Goal: Task Accomplishment & Management: Manage account settings

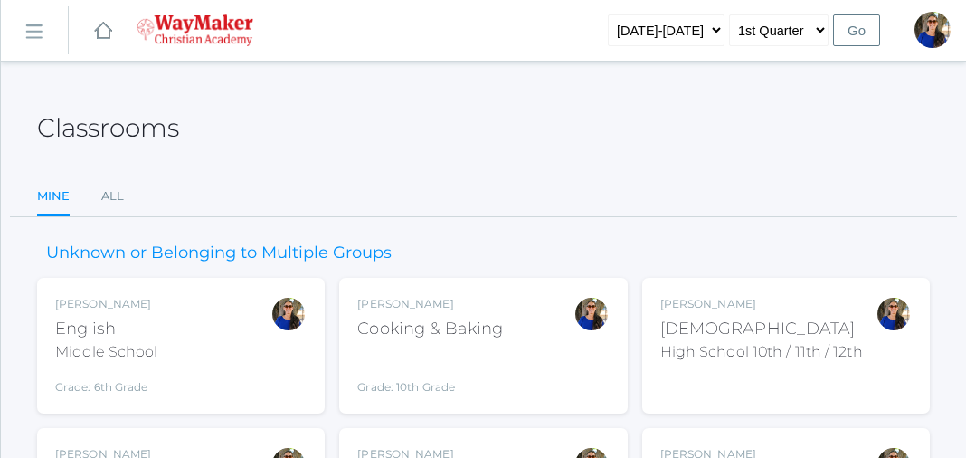
click at [535, 178] on ul "Mine All" at bounding box center [483, 197] width 893 height 39
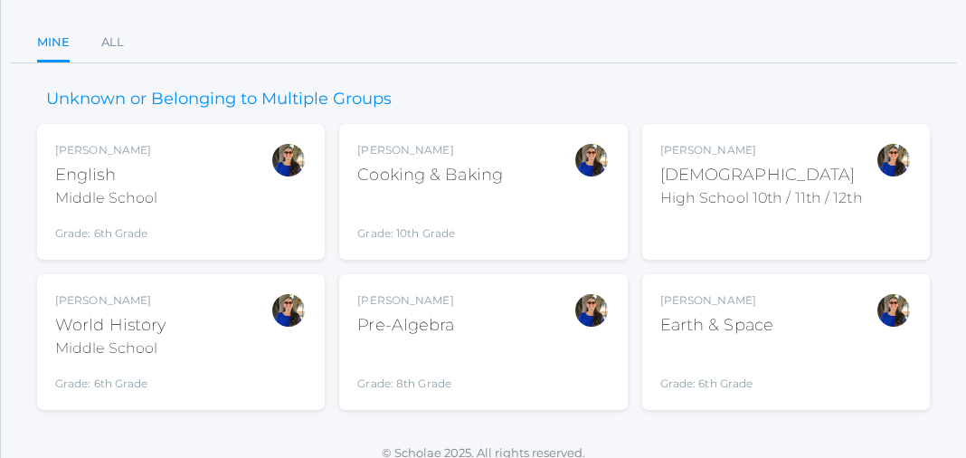
scroll to position [168, 0]
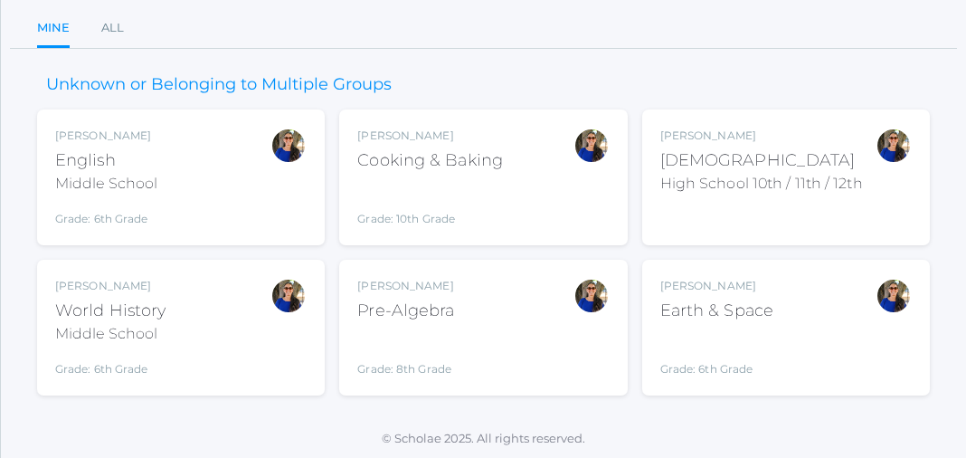
click at [454, 333] on div "Grade: 8th Grade" at bounding box center [405, 353] width 97 height 47
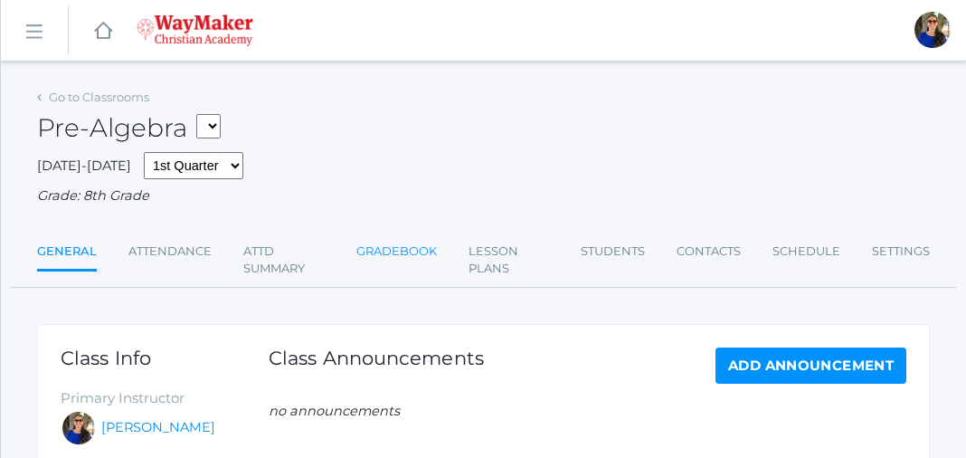
click at [418, 254] on link "Gradebook" at bounding box center [396, 251] width 80 height 36
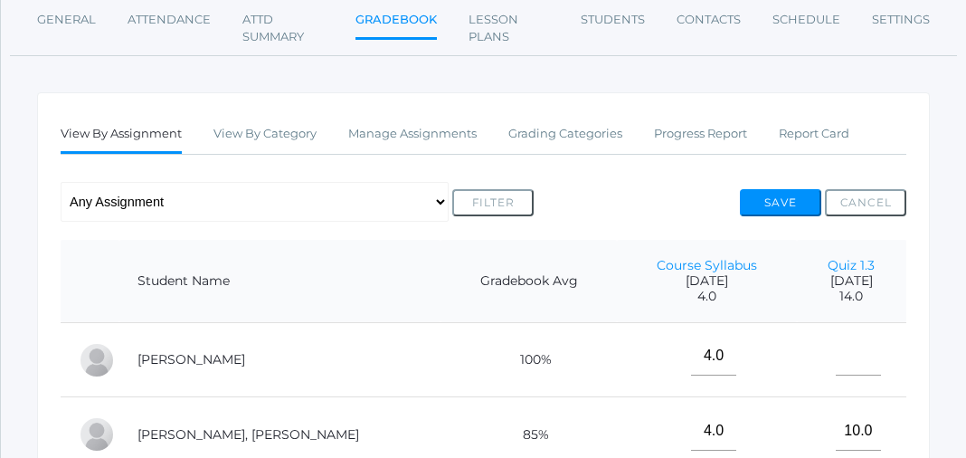
scroll to position [195, 0]
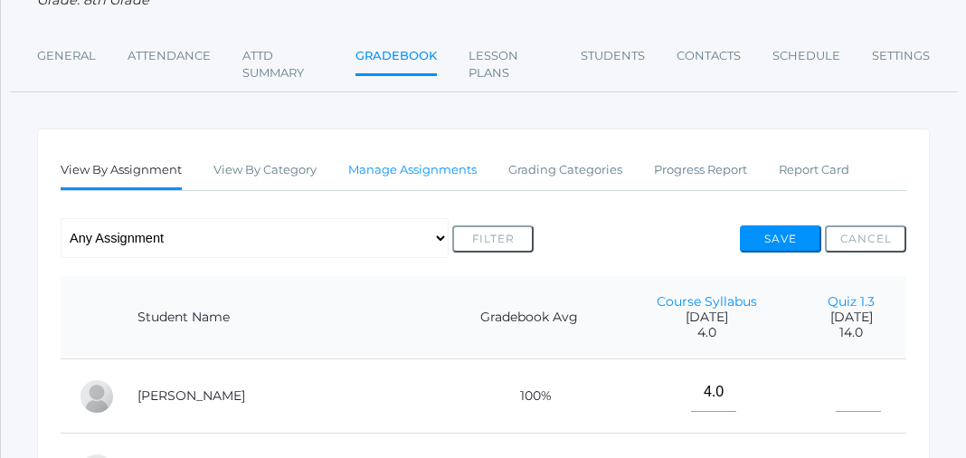
click at [437, 174] on link "Manage Assignments" at bounding box center [412, 170] width 128 height 36
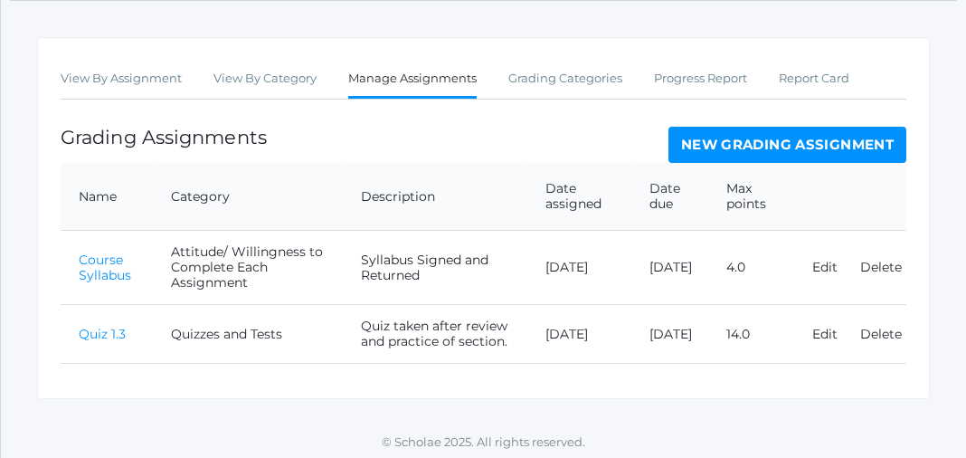
scroll to position [293, 0]
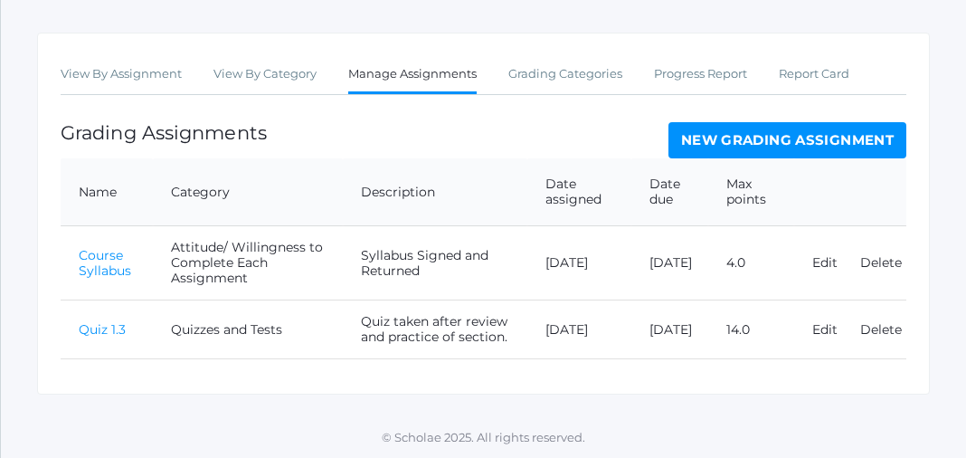
click at [815, 134] on link "New Grading Assignment" at bounding box center [787, 140] width 238 height 36
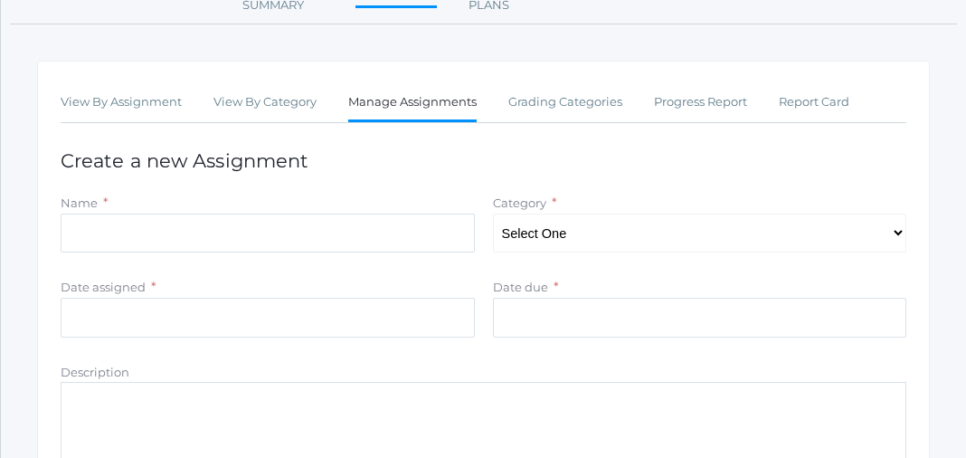
scroll to position [268, 0]
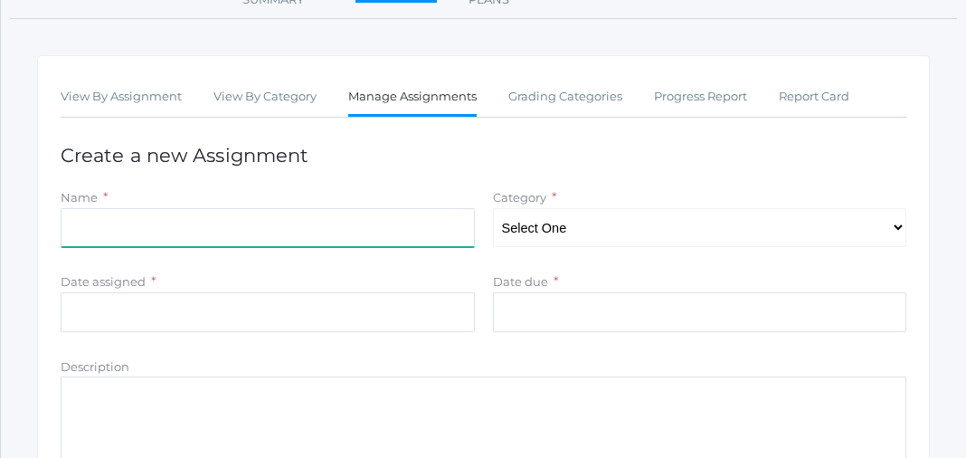
click at [80, 225] on input "Name" at bounding box center [268, 228] width 414 height 40
type input "Quiz 1.4"
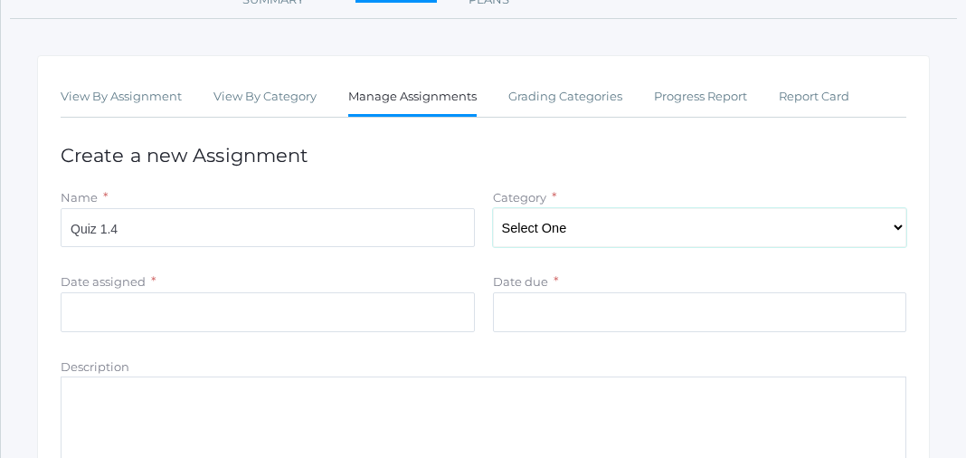
click at [896, 228] on select "Select One Attitude/ Willingness to Complete Each Assignment Group Work Partici…" at bounding box center [700, 228] width 414 height 40
select select "1082"
click at [493, 209] on select "Select One Attitude/ Willingness to Complete Each Assignment Group Work Partici…" at bounding box center [700, 228] width 414 height 40
click at [76, 282] on label "Date assigned" at bounding box center [103, 281] width 85 height 14
click at [76, 292] on input "Date assigned" at bounding box center [268, 312] width 414 height 40
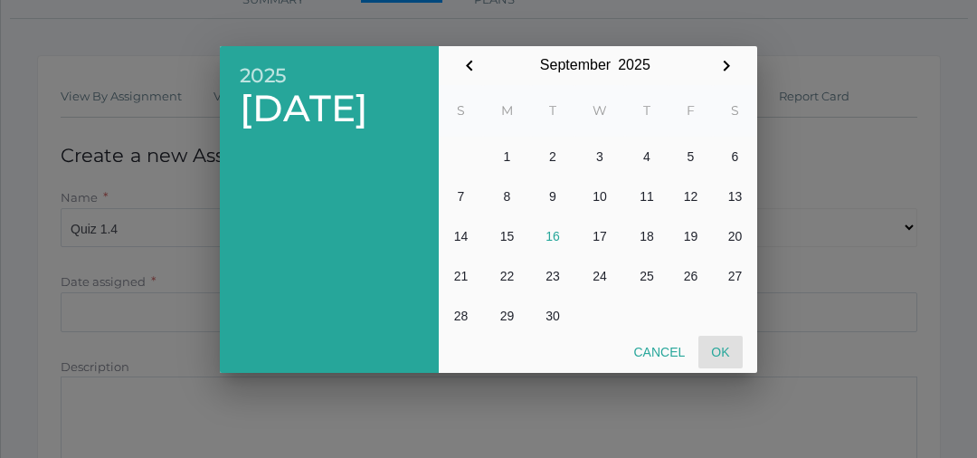
click at [720, 345] on button "Ok" at bounding box center [720, 352] width 44 height 33
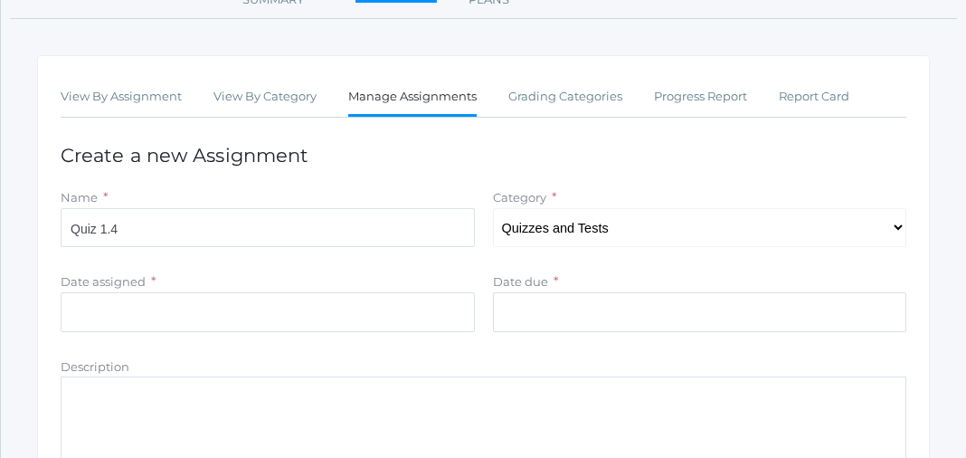
click at [529, 282] on label "Date due" at bounding box center [520, 281] width 55 height 14
click at [529, 292] on input "Date due" at bounding box center [700, 312] width 414 height 40
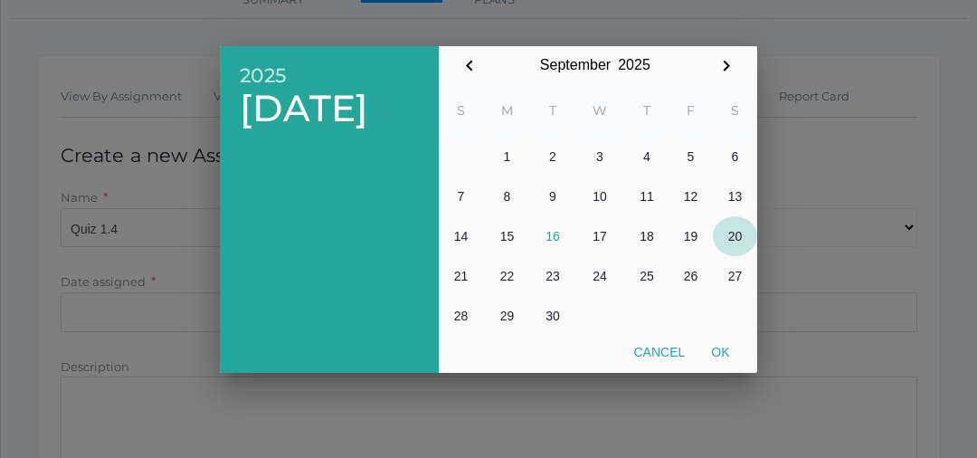
click at [731, 233] on button "20" at bounding box center [735, 236] width 44 height 40
click at [693, 232] on button "19" at bounding box center [690, 236] width 44 height 40
click at [719, 342] on button "Ok" at bounding box center [720, 352] width 44 height 33
type input "2025-09-19"
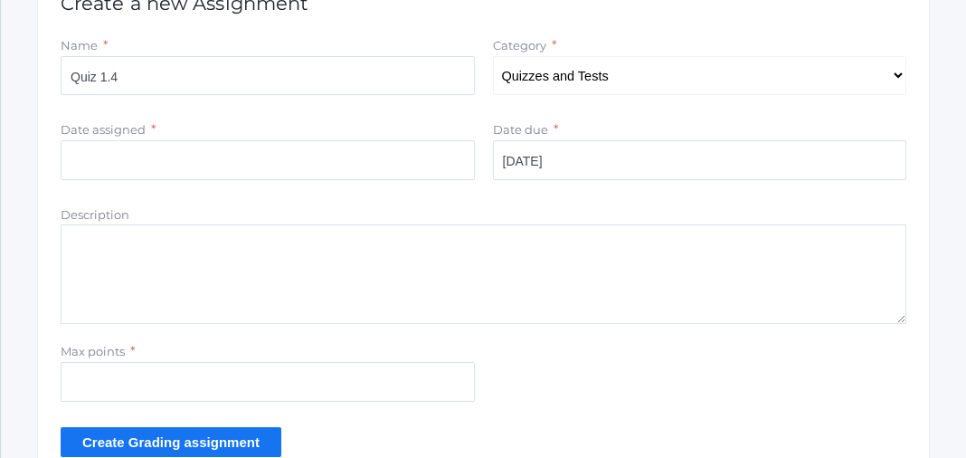
scroll to position [416, 0]
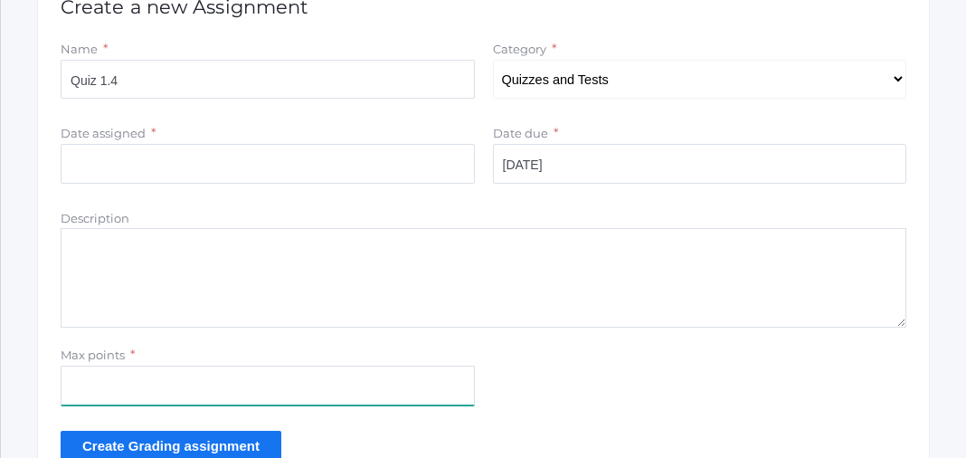
click at [98, 394] on input "Max points" at bounding box center [268, 385] width 414 height 40
type input "8"
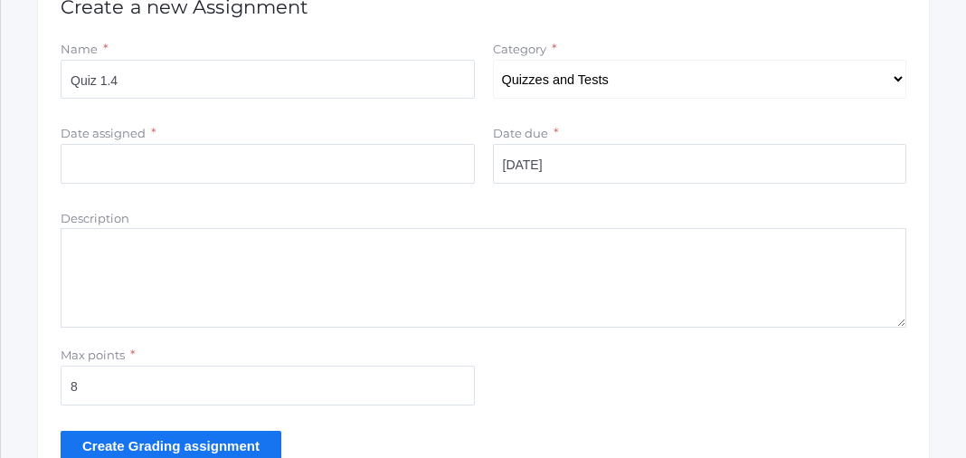
click at [133, 438] on input "Create Grading assignment" at bounding box center [171, 445] width 221 height 30
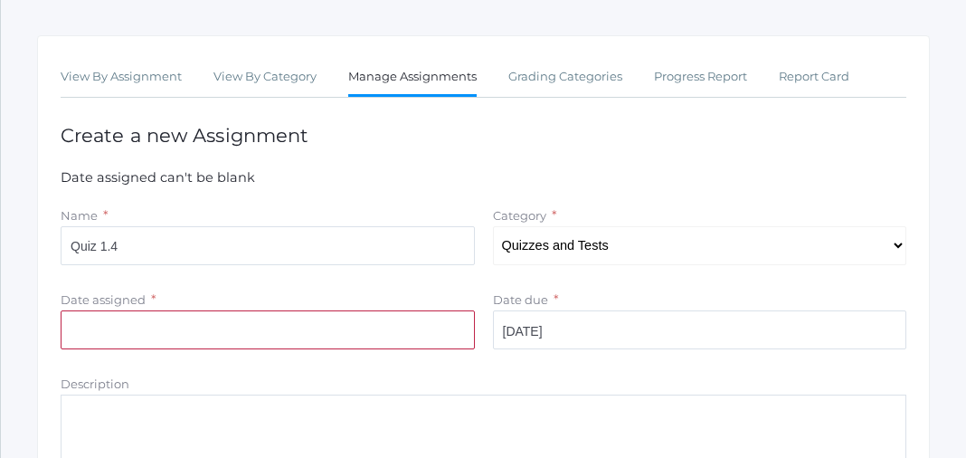
scroll to position [289, 0]
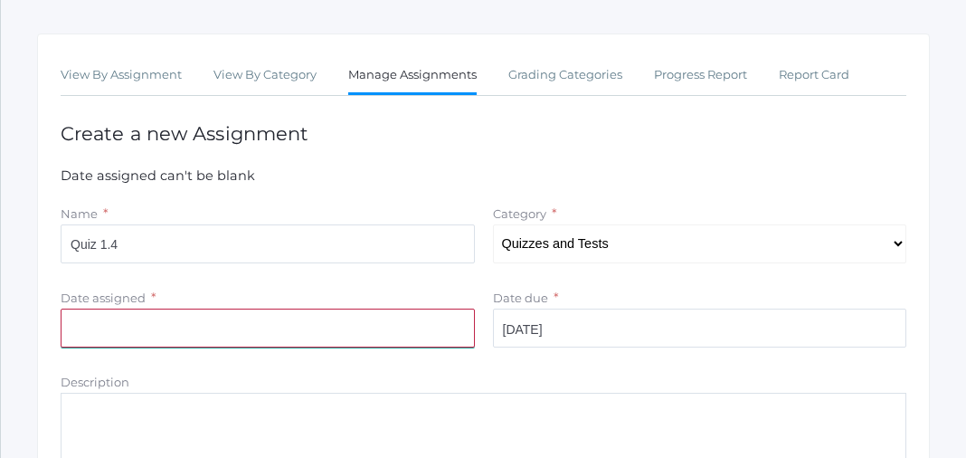
click at [74, 327] on input "Date assigned" at bounding box center [268, 328] width 414 height 40
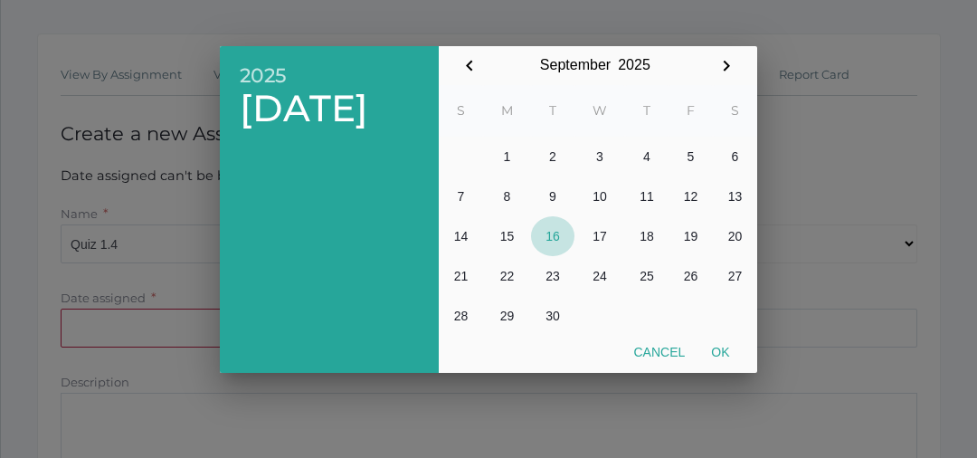
click at [551, 232] on button "16" at bounding box center [552, 236] width 43 height 40
click at [720, 350] on button "Ok" at bounding box center [720, 352] width 44 height 33
type input "[DATE]"
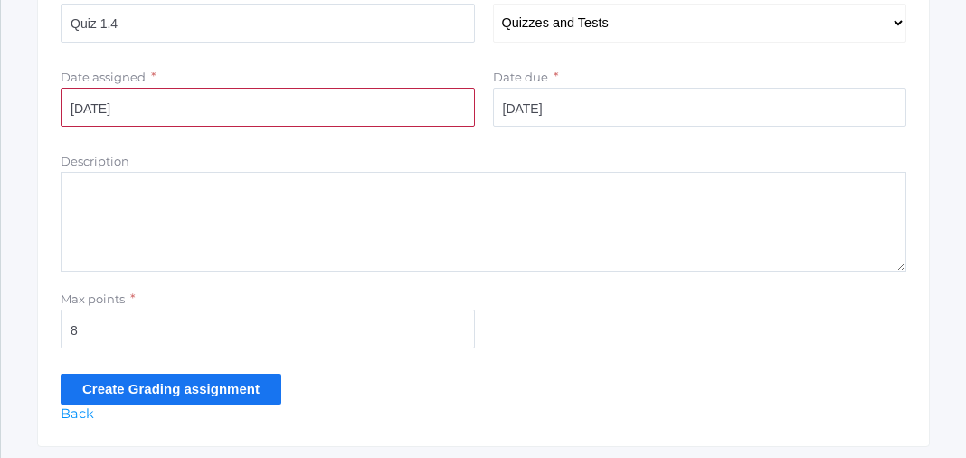
scroll to position [515, 0]
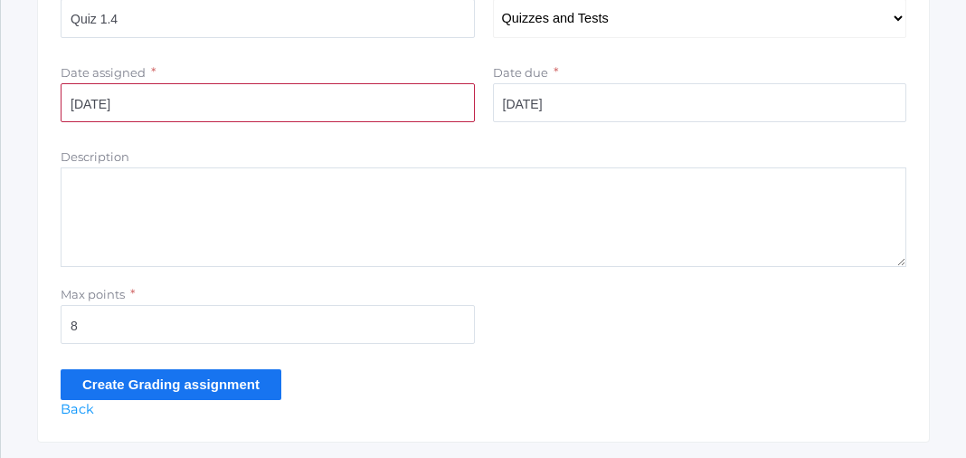
click at [203, 387] on input "Create Grading assignment" at bounding box center [171, 384] width 221 height 30
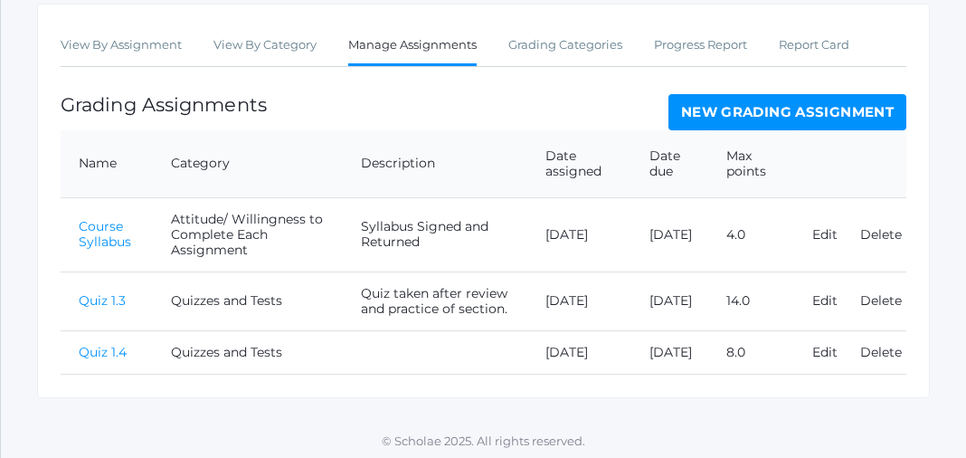
scroll to position [365, 0]
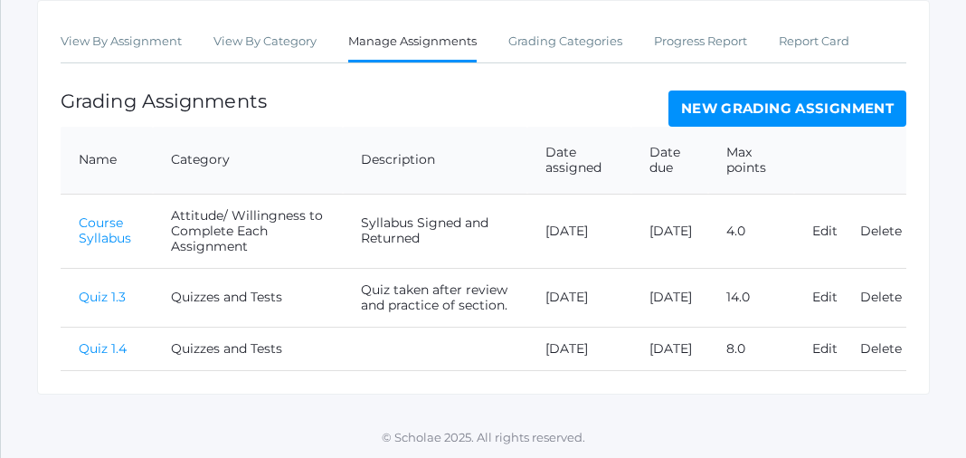
drag, startPoint x: 966, startPoint y: 300, endPoint x: 553, endPoint y: 375, distance: 419.2
click at [553, 370] on td "[DATE]" at bounding box center [579, 347] width 104 height 43
click at [400, 336] on td at bounding box center [435, 347] width 184 height 43
click at [103, 353] on link "Quiz 1.4" at bounding box center [103, 348] width 48 height 16
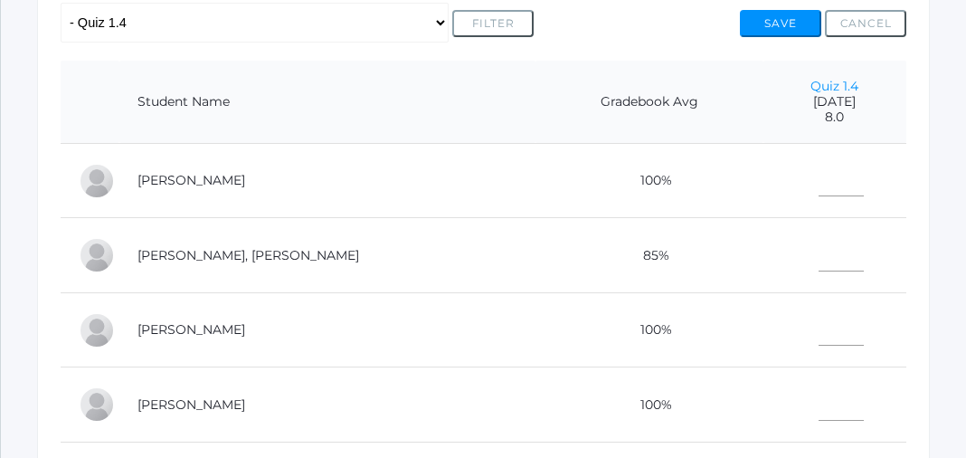
scroll to position [419, 0]
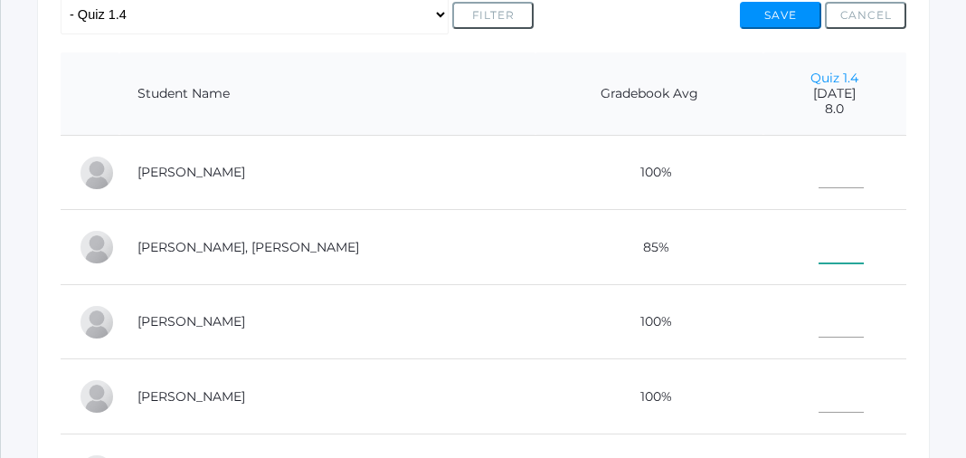
click at [818, 249] on input"] "text" at bounding box center [840, 243] width 45 height 40
type input"] "8"
click at [818, 392] on input"] "text" at bounding box center [840, 393] width 45 height 40
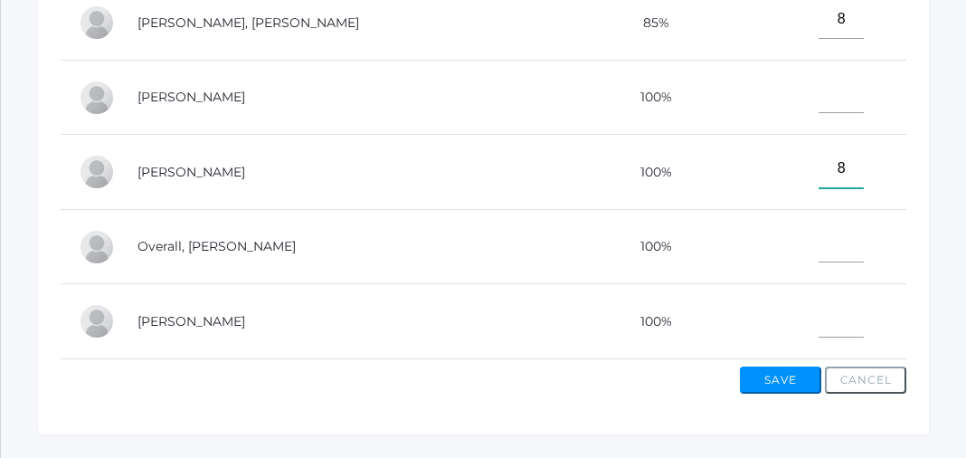
scroll to position [647, 0]
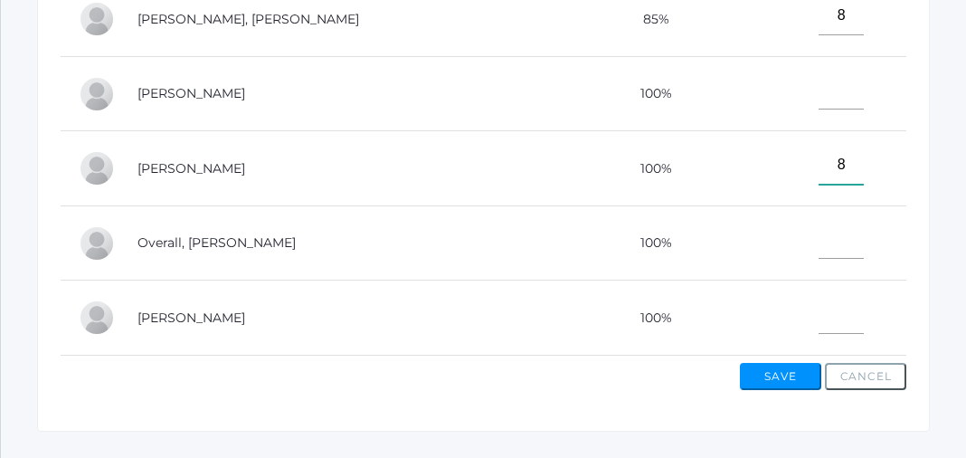
type input"] "8"
click at [818, 310] on input"] "text" at bounding box center [840, 314] width 45 height 40
type input"] "8"
click at [777, 384] on button "Save" at bounding box center [780, 376] width 81 height 27
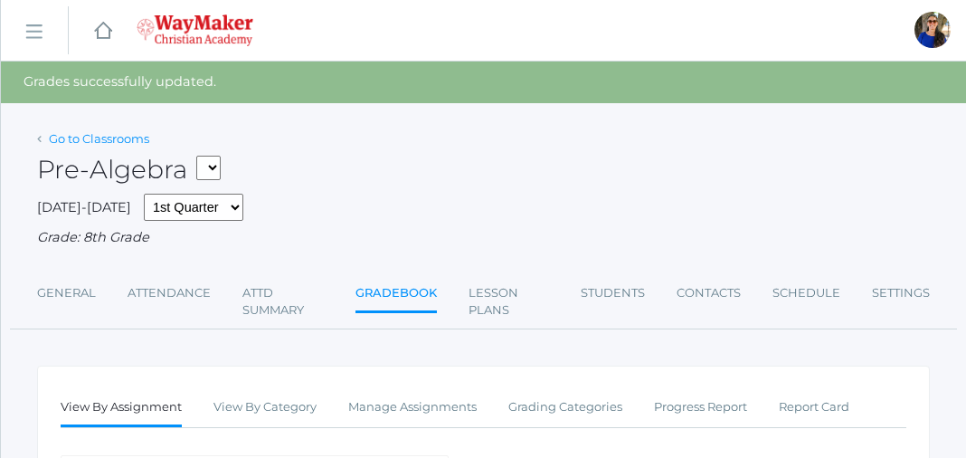
click at [76, 135] on link "Go to Classrooms" at bounding box center [99, 138] width 100 height 14
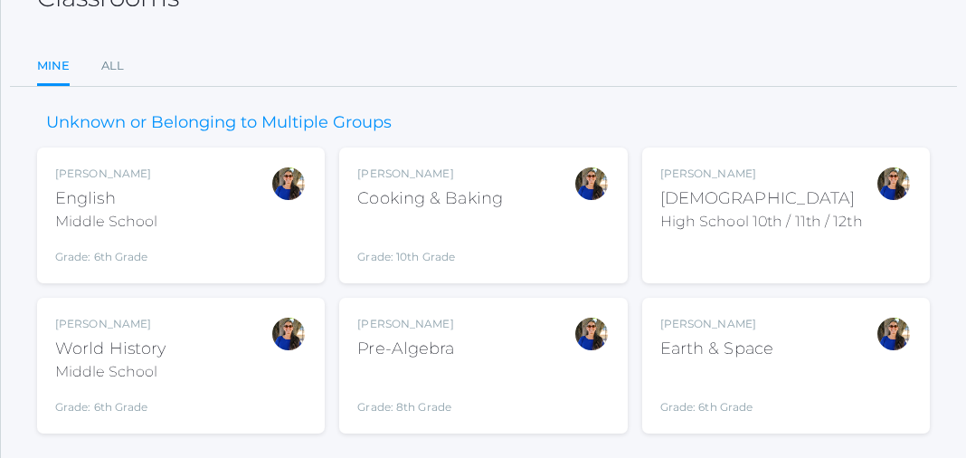
scroll to position [168, 0]
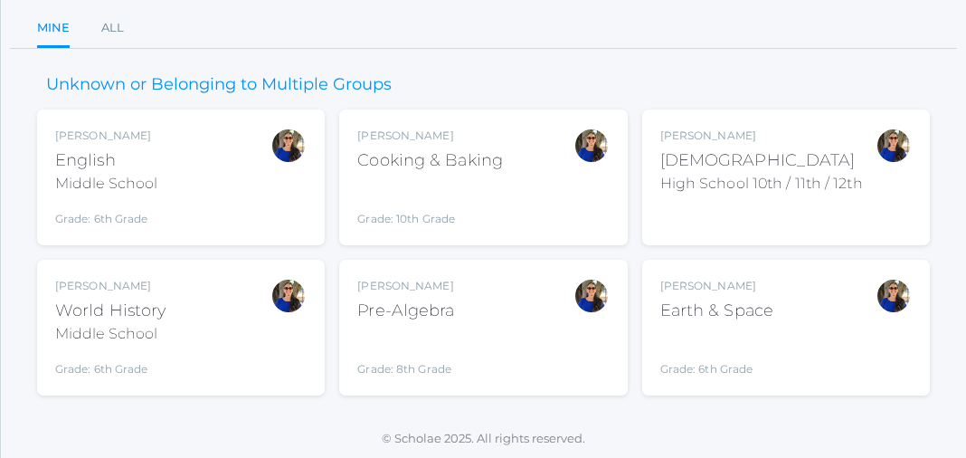
click at [211, 325] on div "Stephanie Todhunter World History Middle School Grade: 6th Grade MSWHISTORY" at bounding box center [180, 327] width 251 height 99
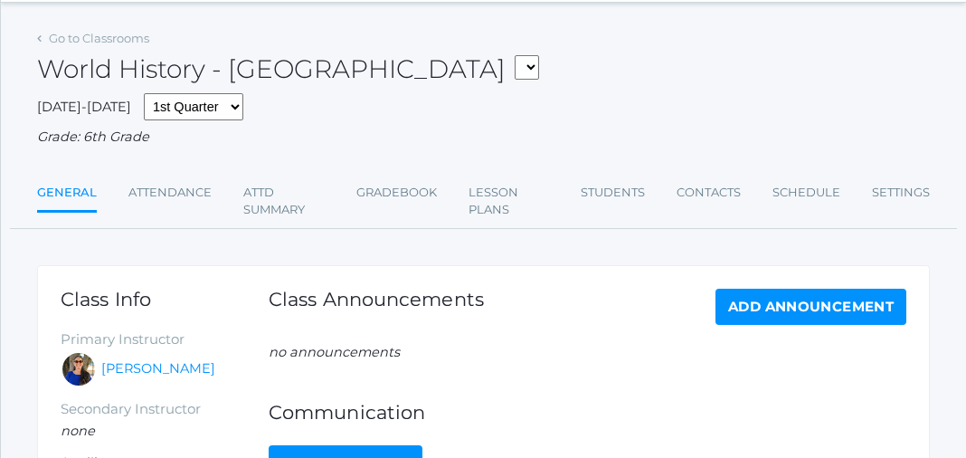
scroll to position [87, 0]
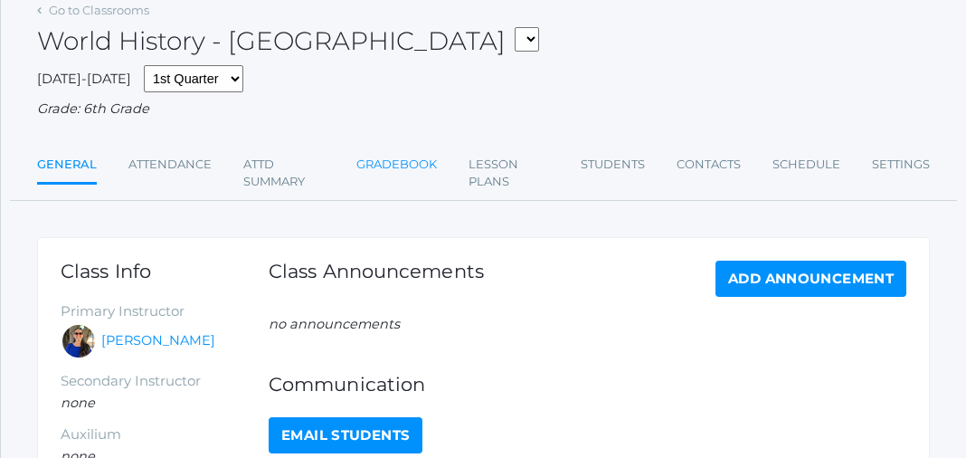
click at [411, 159] on link "Gradebook" at bounding box center [396, 165] width 80 height 36
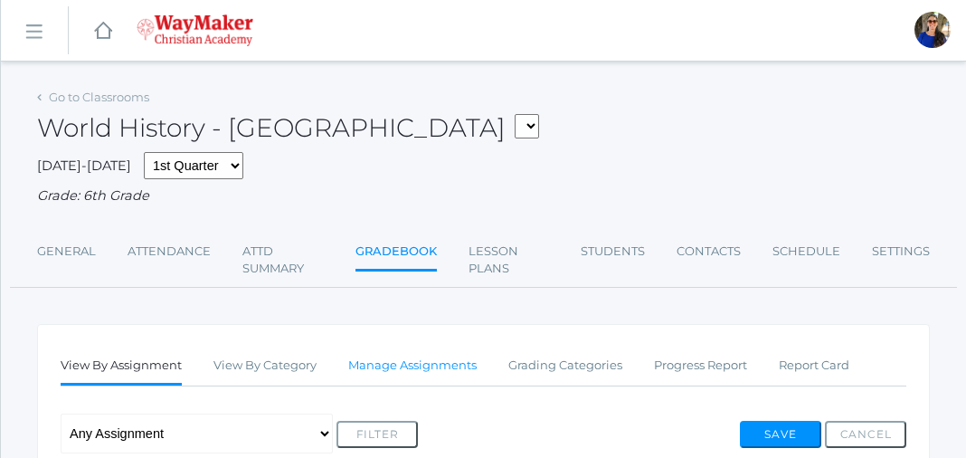
click at [449, 364] on link "Manage Assignments" at bounding box center [412, 365] width 128 height 36
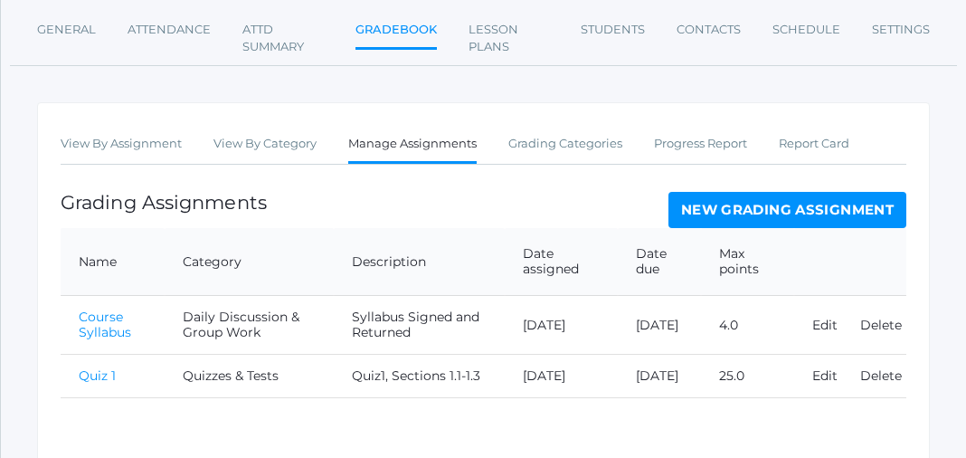
scroll to position [231, 0]
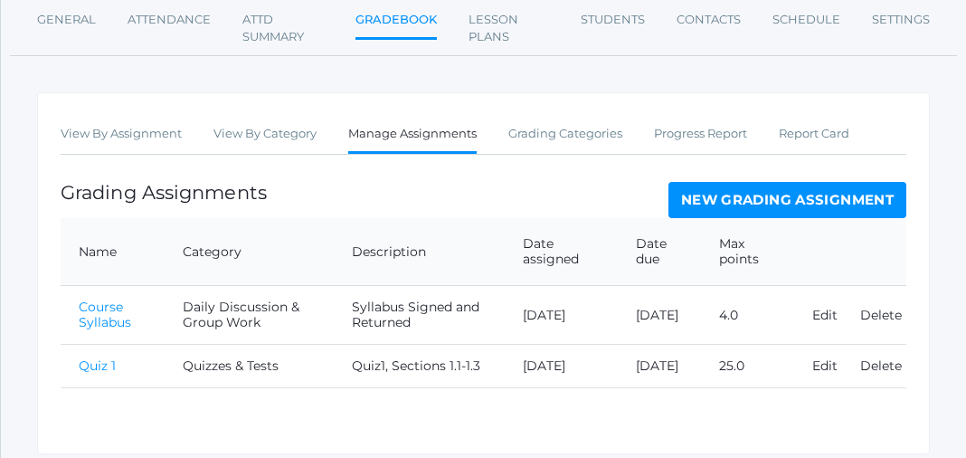
click at [737, 203] on link "New Grading Assignment" at bounding box center [787, 200] width 238 height 36
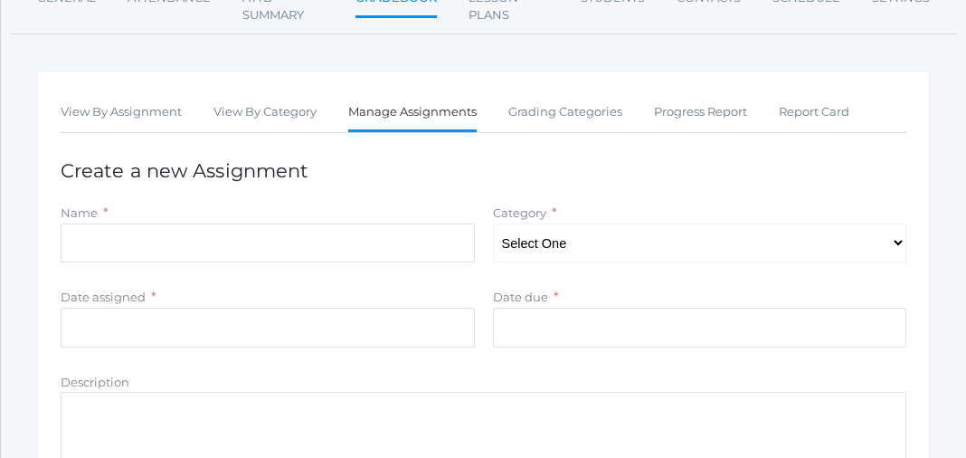
scroll to position [293, 0]
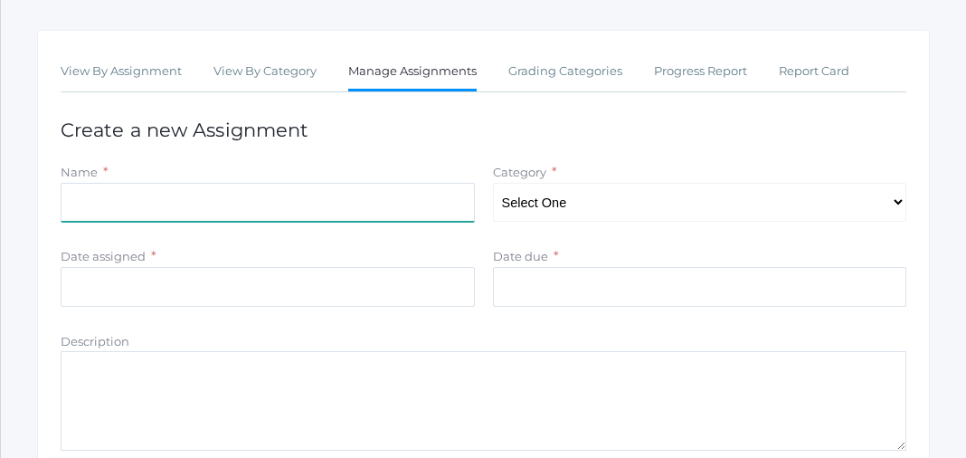
click at [76, 198] on input "Name" at bounding box center [268, 203] width 414 height 40
type input "Assessment Questions"
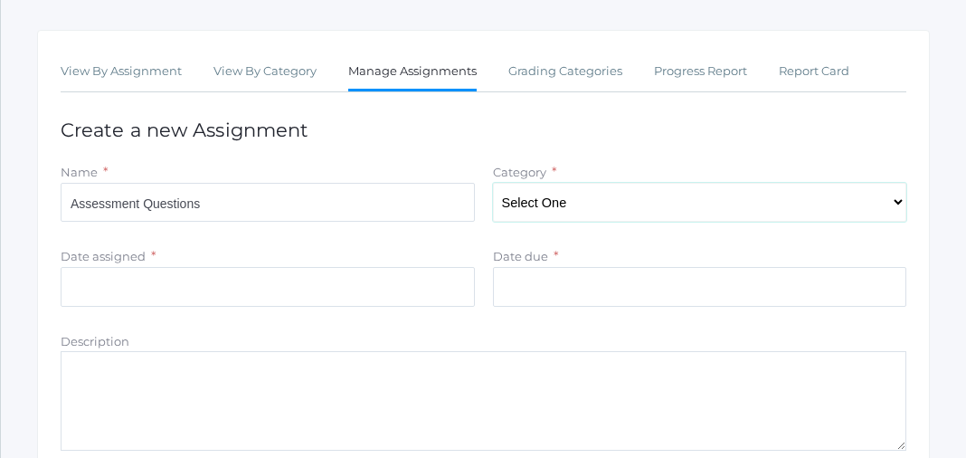
click at [892, 203] on select "Select One Daily Discussion & Group Work Quizzes & Tests Semester Project" at bounding box center [700, 203] width 414 height 40
select select "1078"
click at [493, 184] on select "Select One Daily Discussion & Group Work Quizzes & Tests Semester Project" at bounding box center [700, 203] width 414 height 40
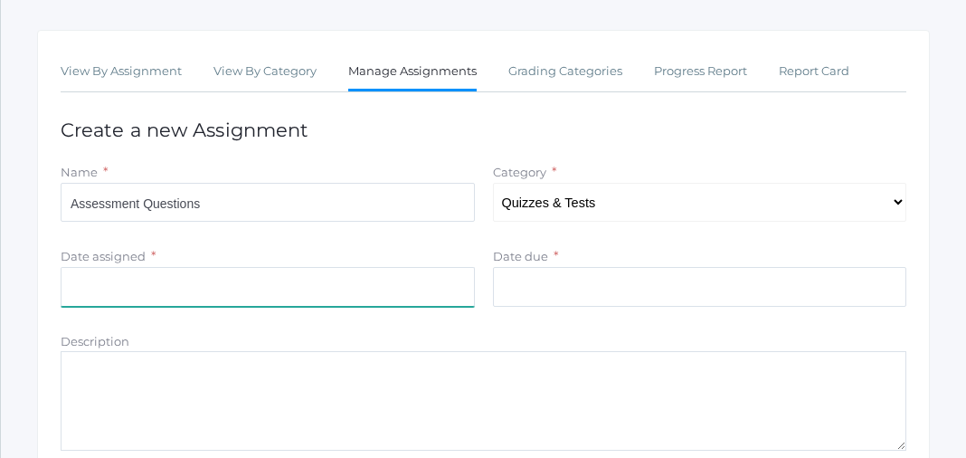
click at [76, 281] on input "Date assigned" at bounding box center [268, 287] width 414 height 40
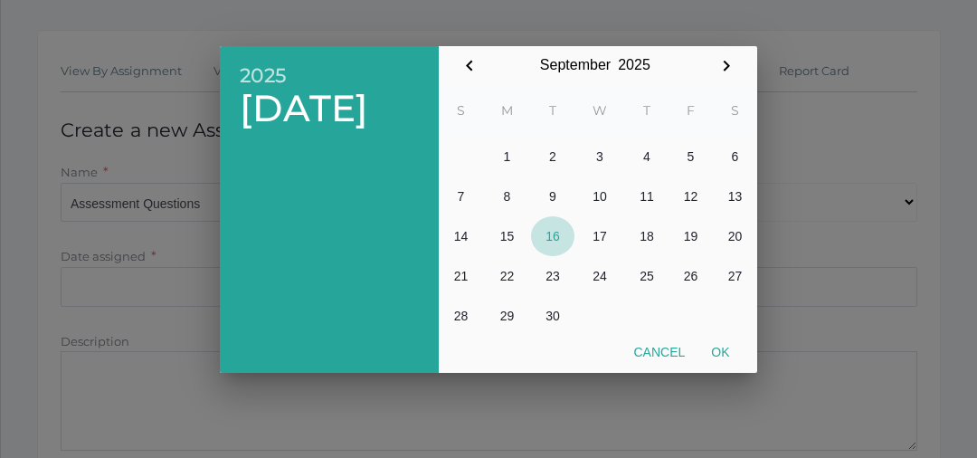
click at [553, 234] on button "16" at bounding box center [552, 236] width 43 height 40
click at [723, 351] on button "Ok" at bounding box center [720, 352] width 44 height 33
type input "2025-09-16"
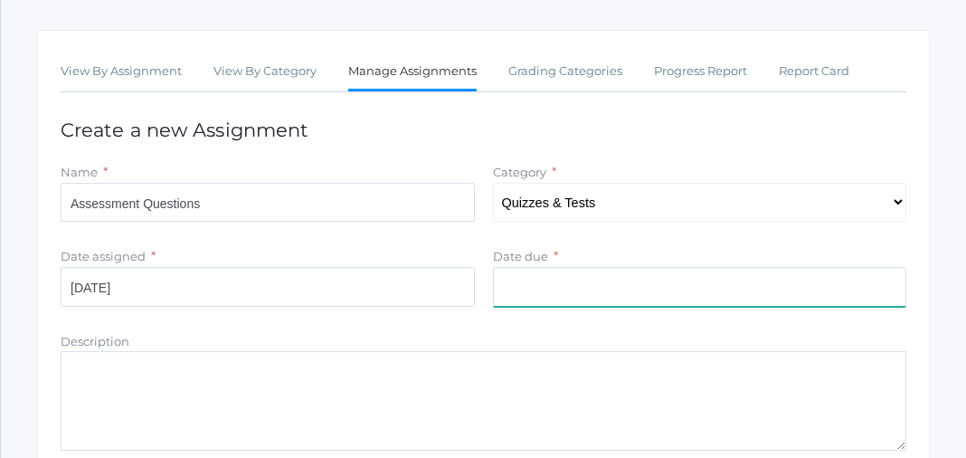
click at [515, 278] on input "Date due" at bounding box center [700, 287] width 414 height 40
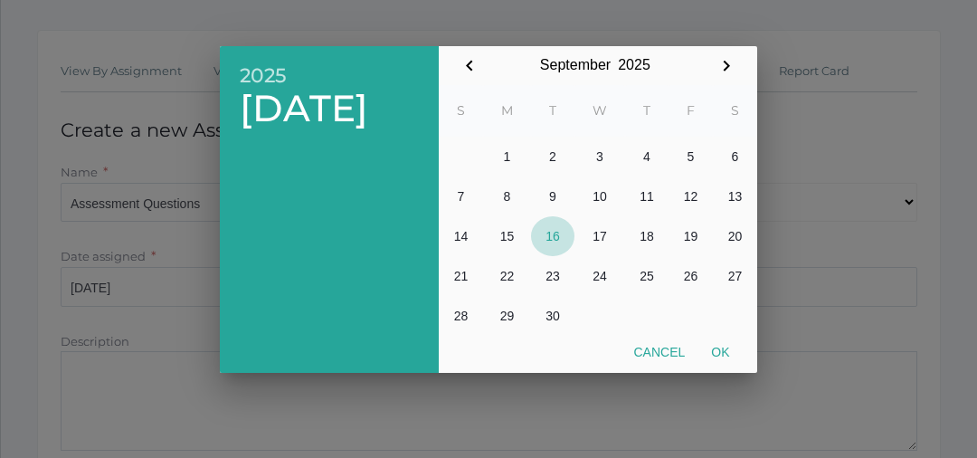
click at [552, 233] on button "16" at bounding box center [552, 236] width 43 height 40
click at [725, 347] on button "Ok" at bounding box center [720, 352] width 44 height 33
type input "2025-09-16"
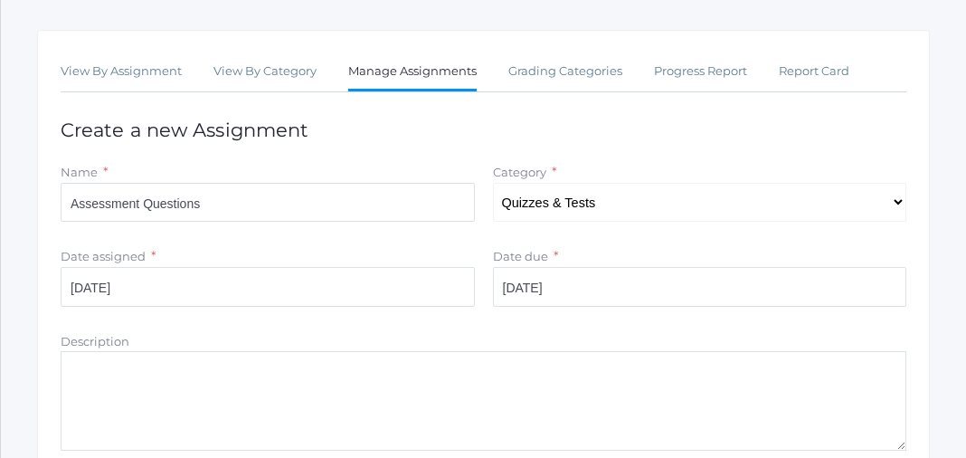
click at [77, 372] on textarea "Description" at bounding box center [484, 400] width 846 height 99
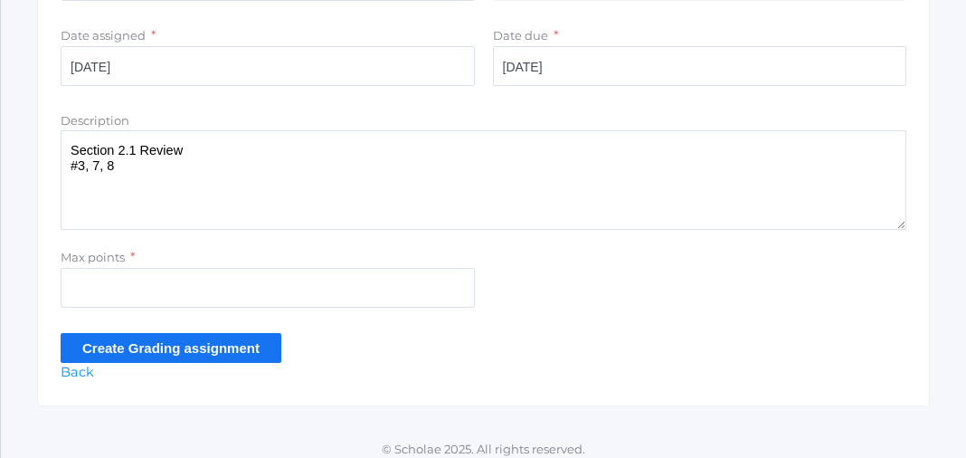
scroll to position [520, 0]
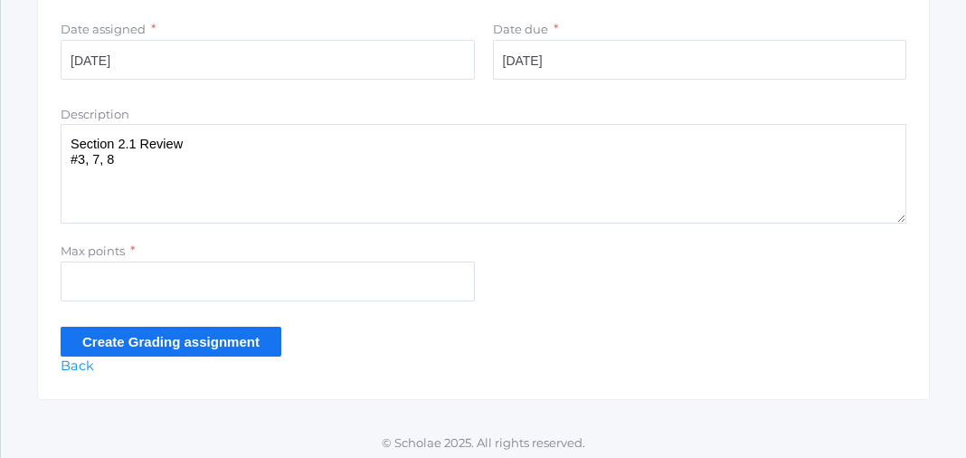
type textarea "Section 2.1 Review #3, 7, 8"
click at [71, 281] on input "Max points" at bounding box center [268, 281] width 414 height 40
type input "9"
click at [180, 343] on input "Create Grading assignment" at bounding box center [171, 341] width 221 height 30
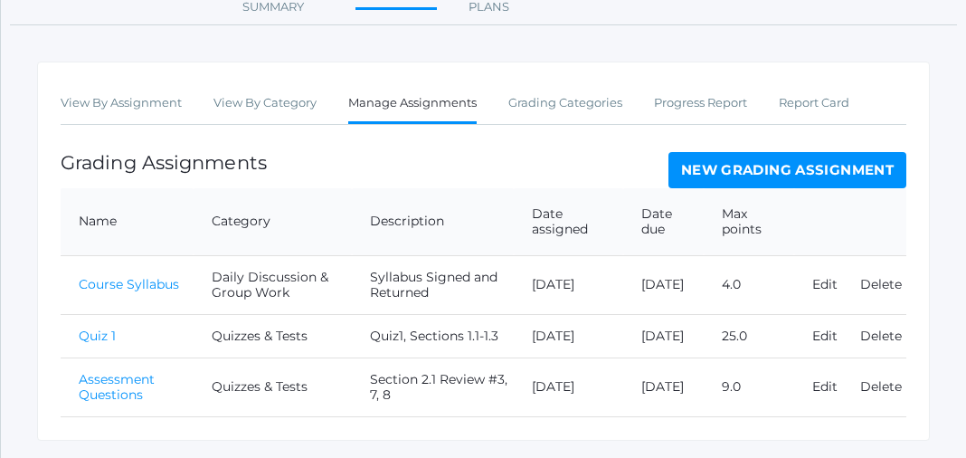
scroll to position [364, 0]
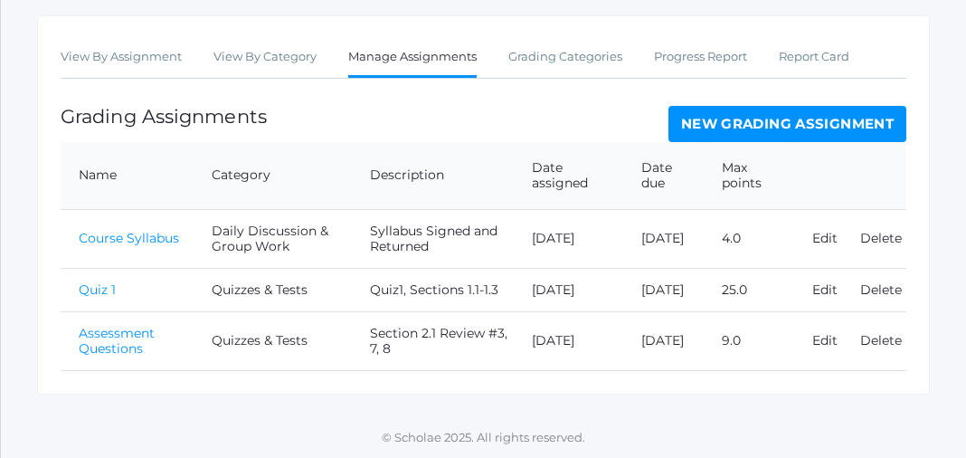
click at [137, 344] on link "Assessment Questions" at bounding box center [117, 341] width 76 height 32
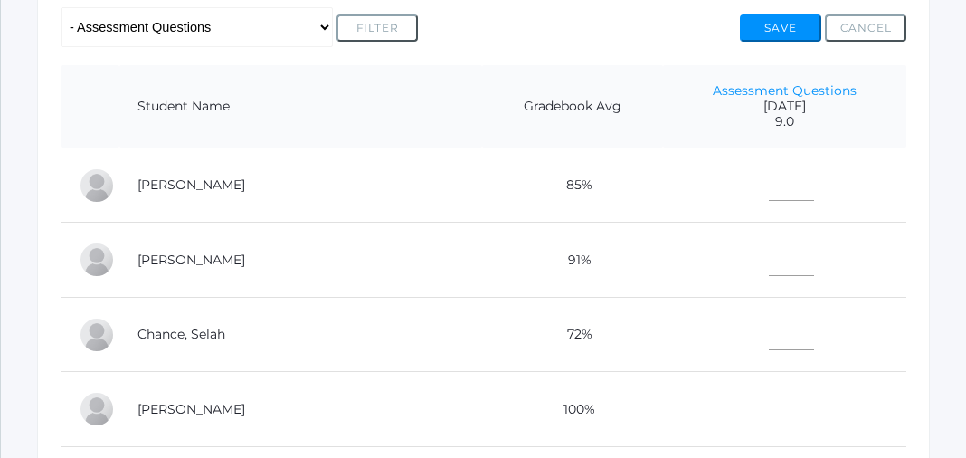
scroll to position [442, 0]
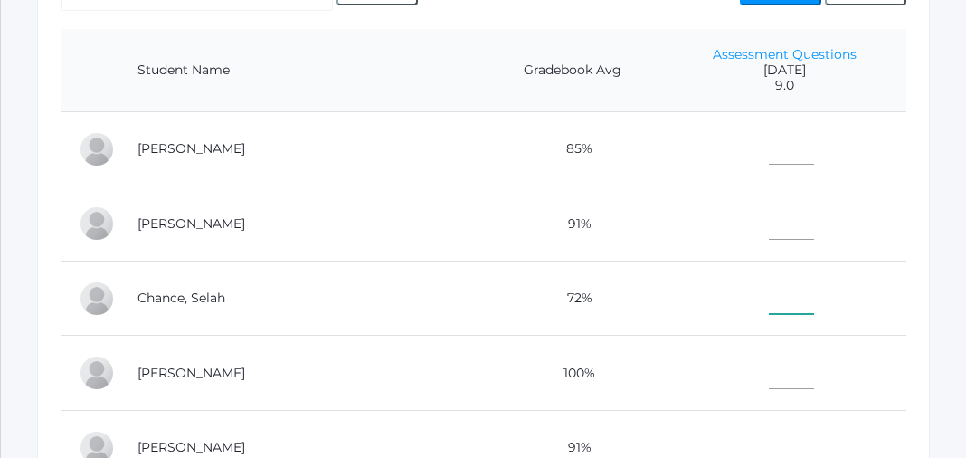
click at [769, 297] on input"] "text" at bounding box center [791, 295] width 45 height 40
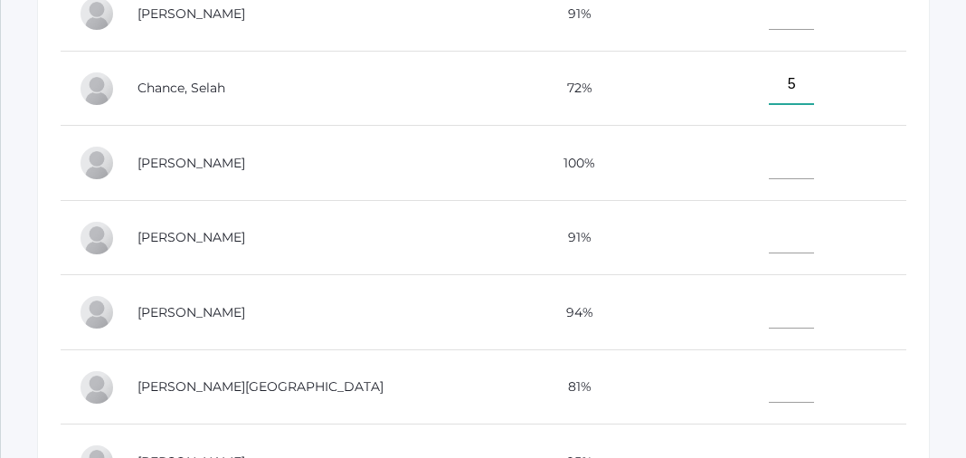
scroll to position [661, 0]
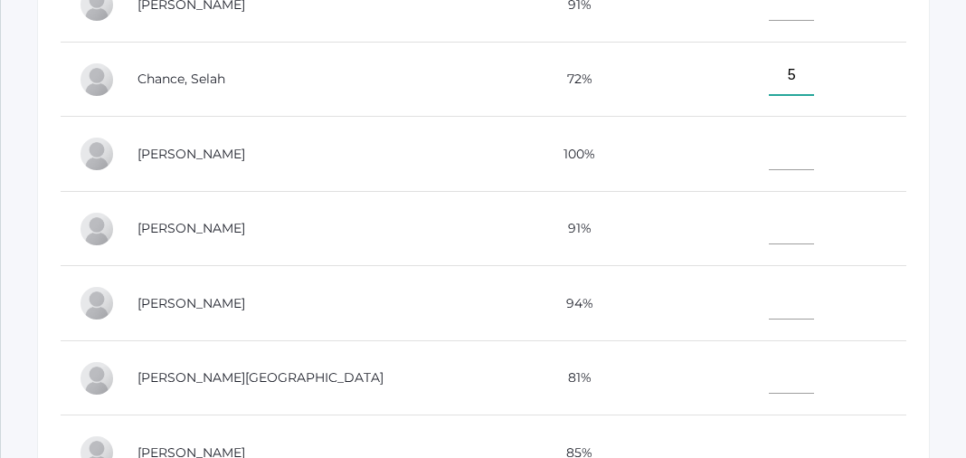
type input"] "5"
click at [769, 305] on input"] "text" at bounding box center [791, 299] width 45 height 40
type input"] "9"
click at [748, 343] on td at bounding box center [784, 377] width 243 height 75
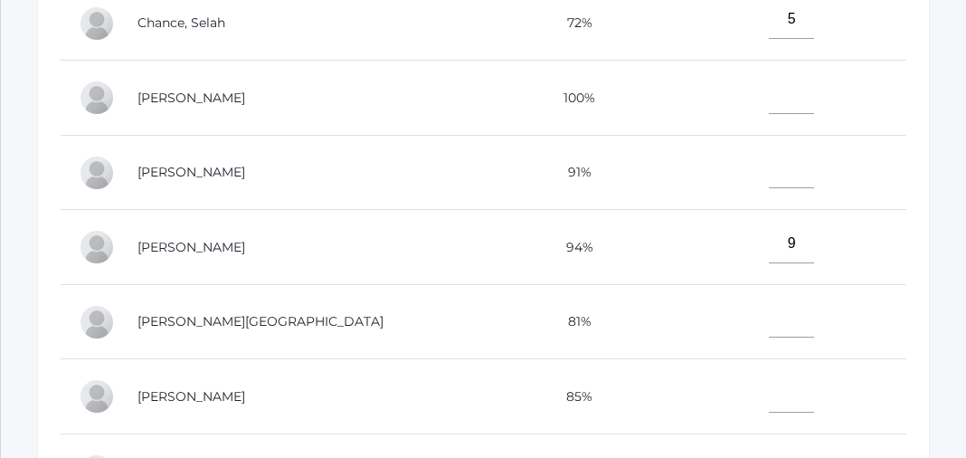
scroll to position [58, 0]
click at [769, 387] on input"] "text" at bounding box center [791, 391] width 45 height 40
type input"] "9"
click at [769, 171] on input"] "text" at bounding box center [791, 167] width 45 height 40
type input"] "9"
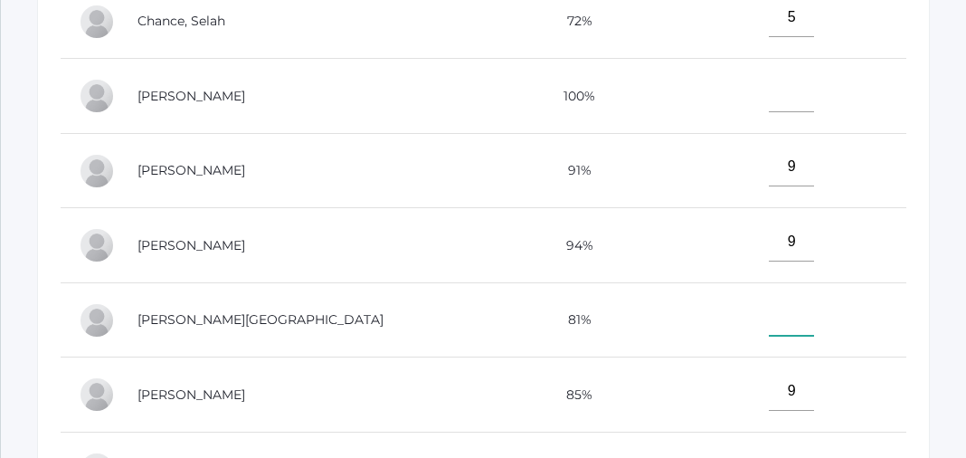
click at [769, 328] on input"] "text" at bounding box center [791, 317] width 45 height 40
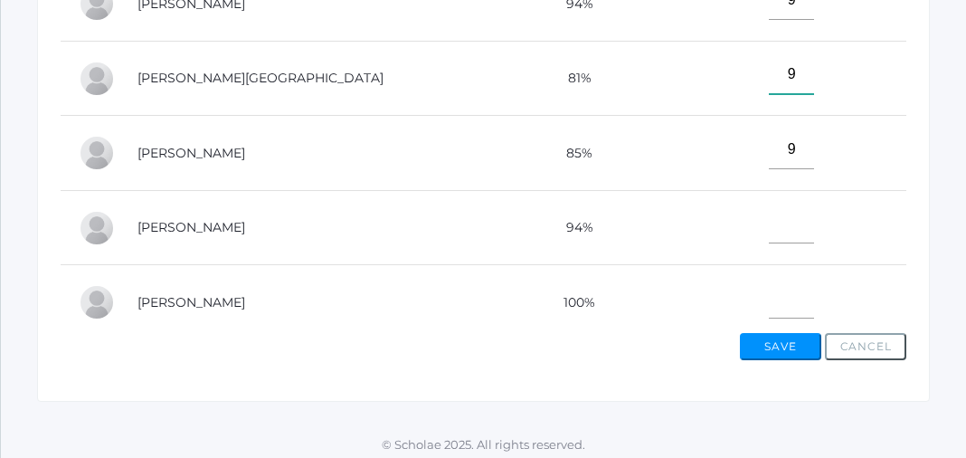
scroll to position [114, 0]
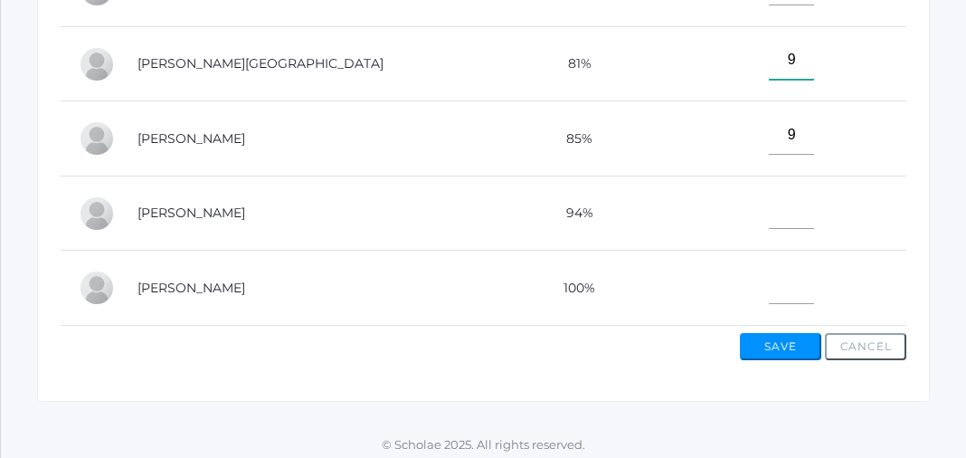
type input"] "9"
click at [769, 280] on input"] "text" at bounding box center [791, 284] width 45 height 40
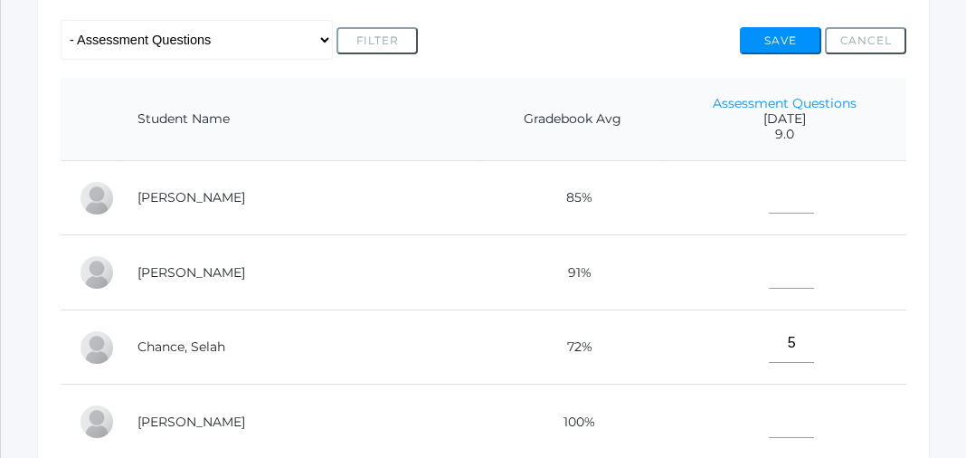
scroll to position [391, 0]
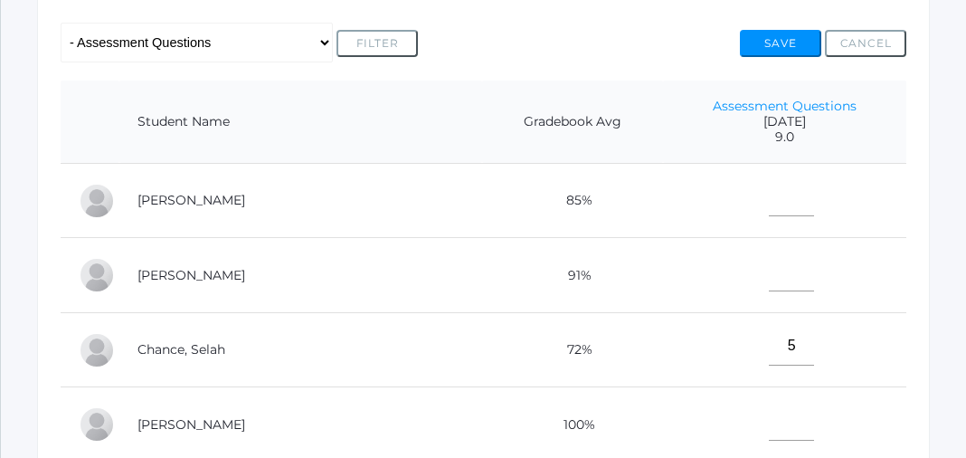
type input"] "7"
click at [769, 195] on input"] "text" at bounding box center [791, 197] width 45 height 40
click at [769, 195] on input"] "8" at bounding box center [791, 197] width 45 height 40
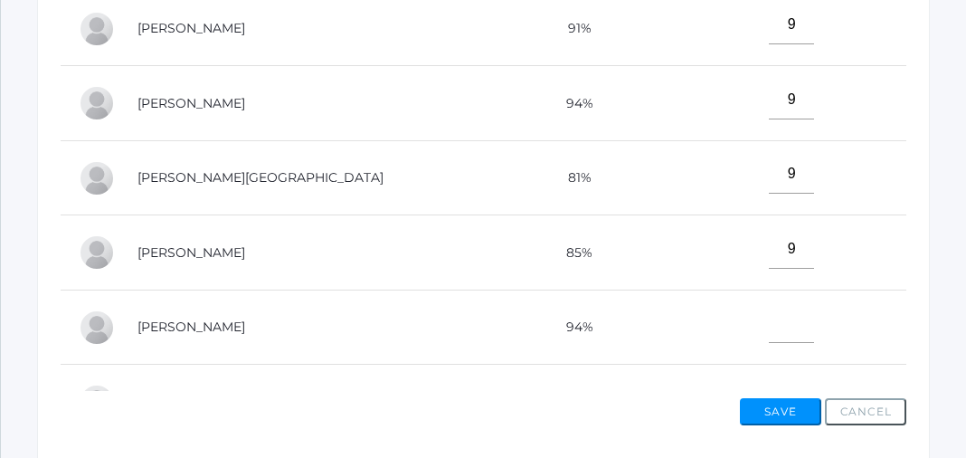
scroll to position [59, 0]
type input"] "8"
click at [769, 326] on input"] "text" at bounding box center [791, 322] width 45 height 40
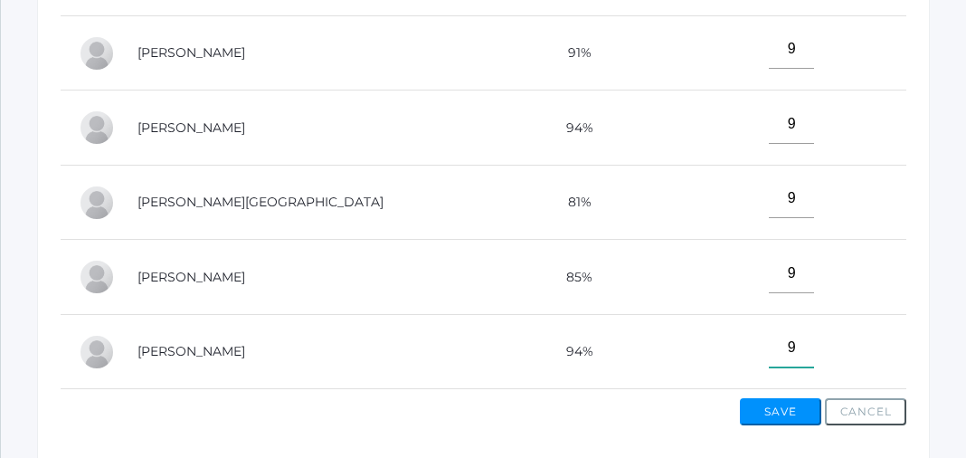
scroll to position [0, 0]
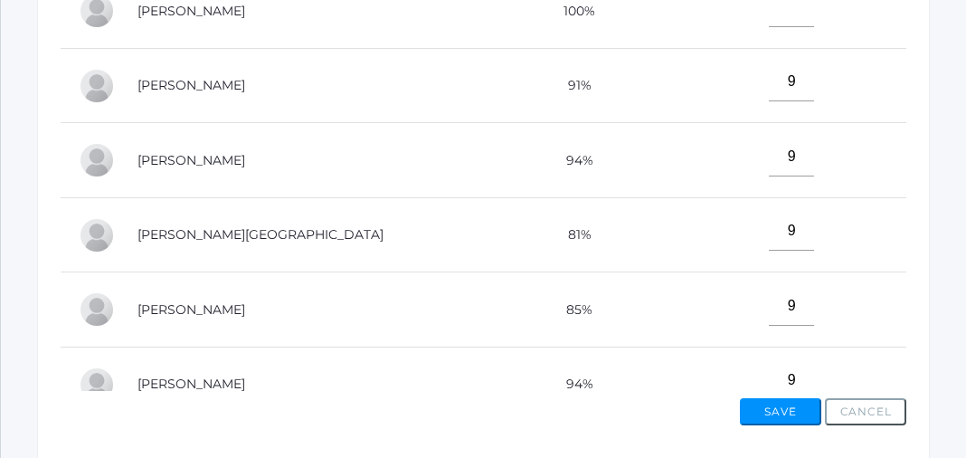
type input"] "9"
click at [769, 17] on input"] "text" at bounding box center [791, 7] width 45 height 40
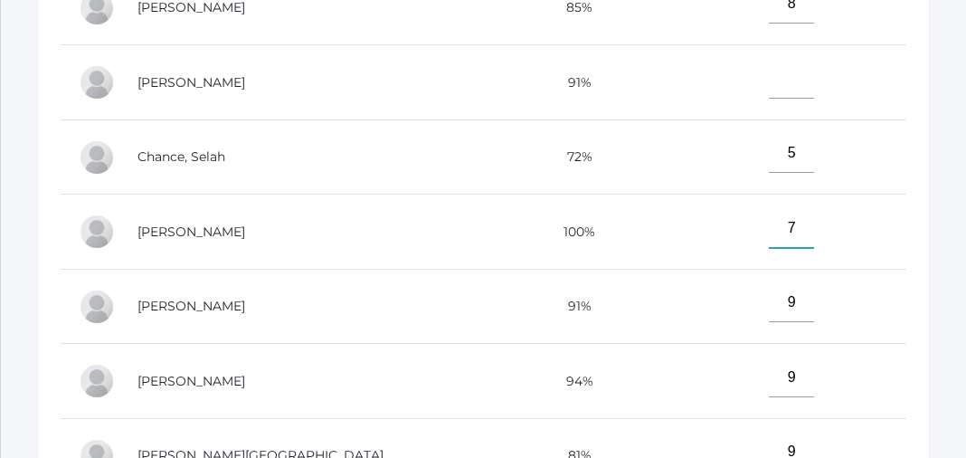
scroll to position [557, 0]
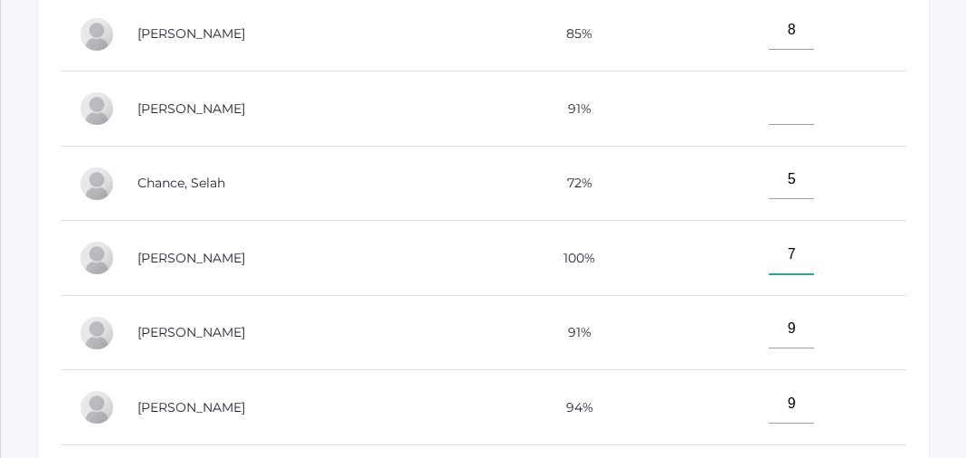
type input"] "7"
click at [769, 114] on input"] "text" at bounding box center [791, 105] width 45 height 40
type input"] "3"
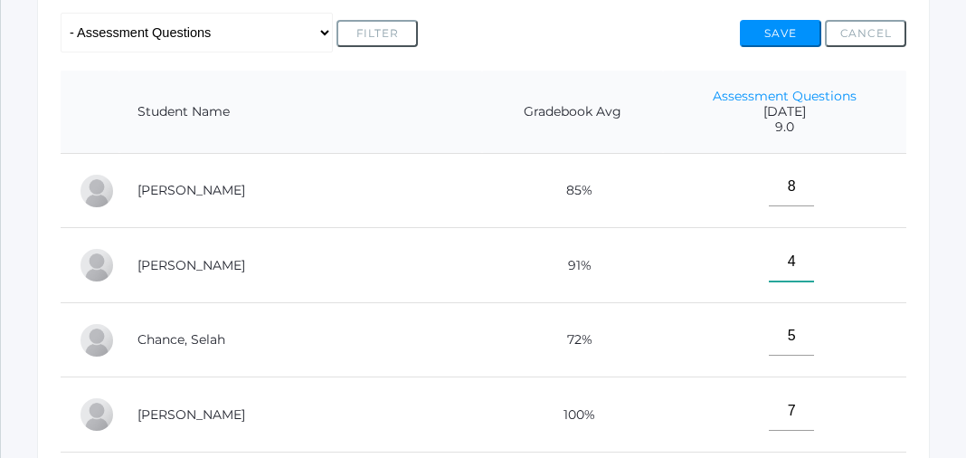
scroll to position [329, 0]
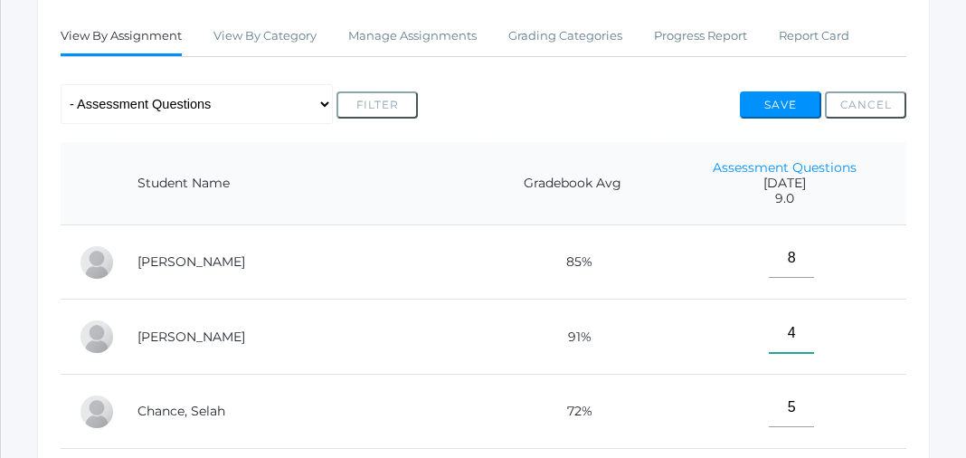
type input"] "4"
click at [779, 101] on button "Save" at bounding box center [780, 104] width 81 height 27
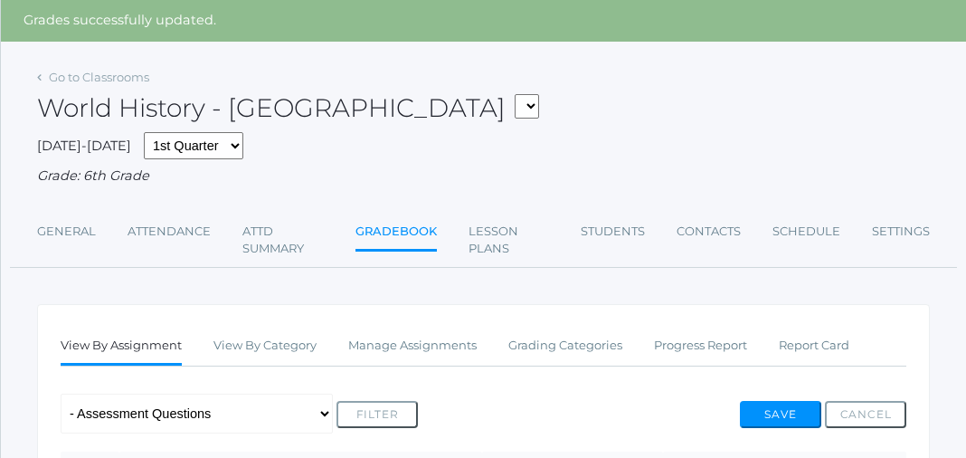
scroll to position [64, 0]
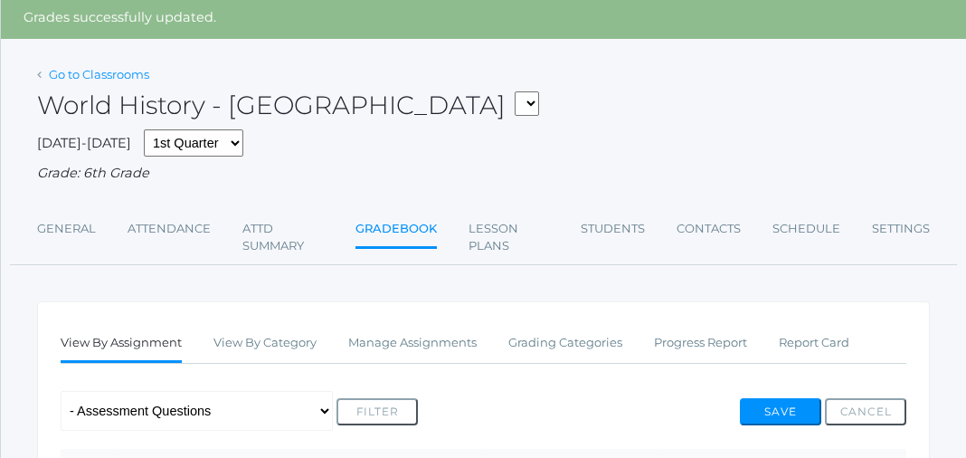
click at [111, 70] on link "Go to Classrooms" at bounding box center [99, 74] width 100 height 14
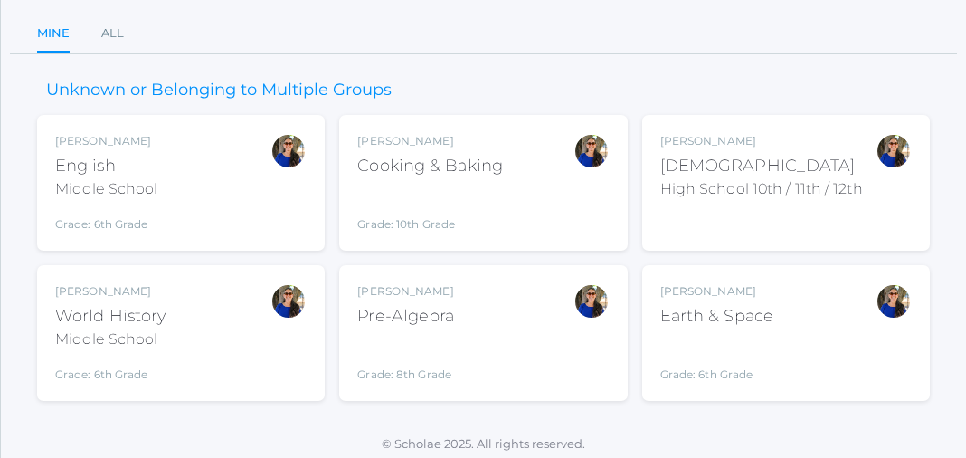
scroll to position [168, 0]
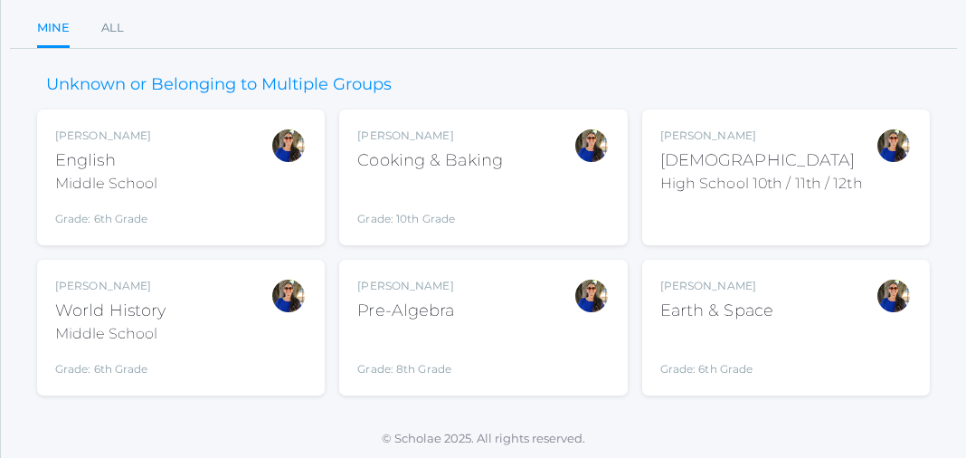
click at [715, 318] on div "Earth & Space" at bounding box center [716, 310] width 113 height 24
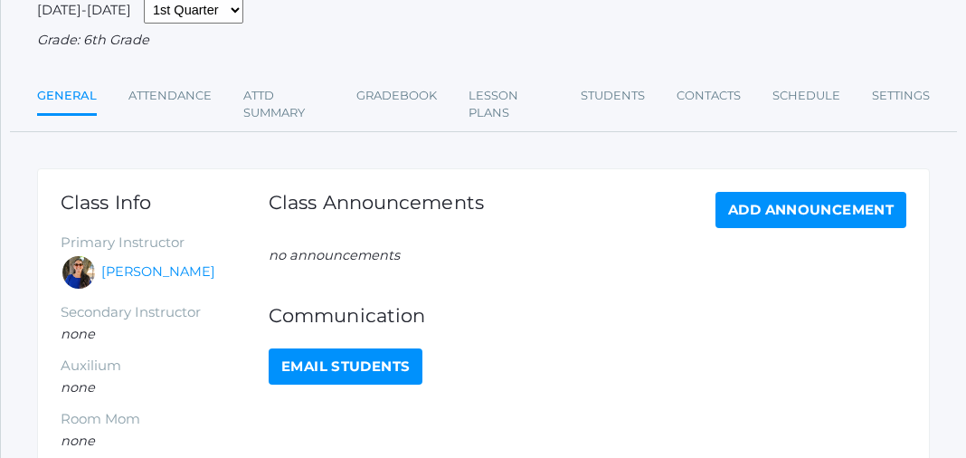
scroll to position [175, 0]
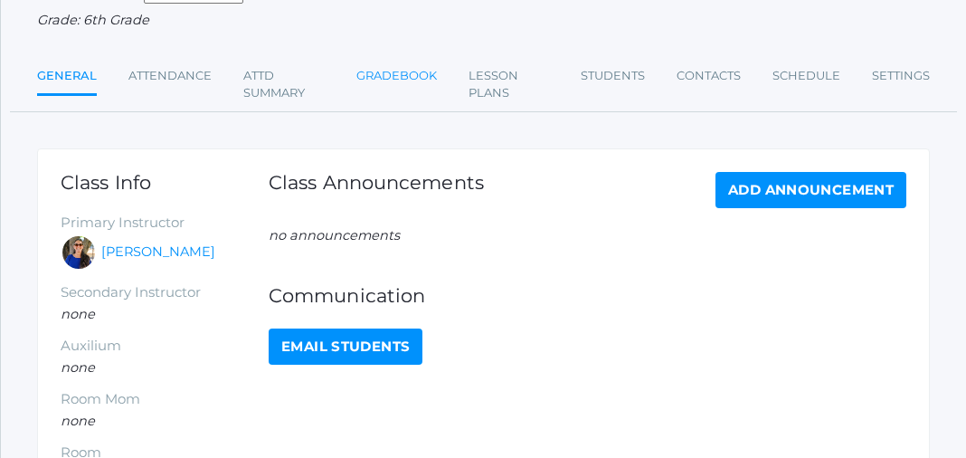
click at [407, 74] on link "Gradebook" at bounding box center [396, 76] width 80 height 36
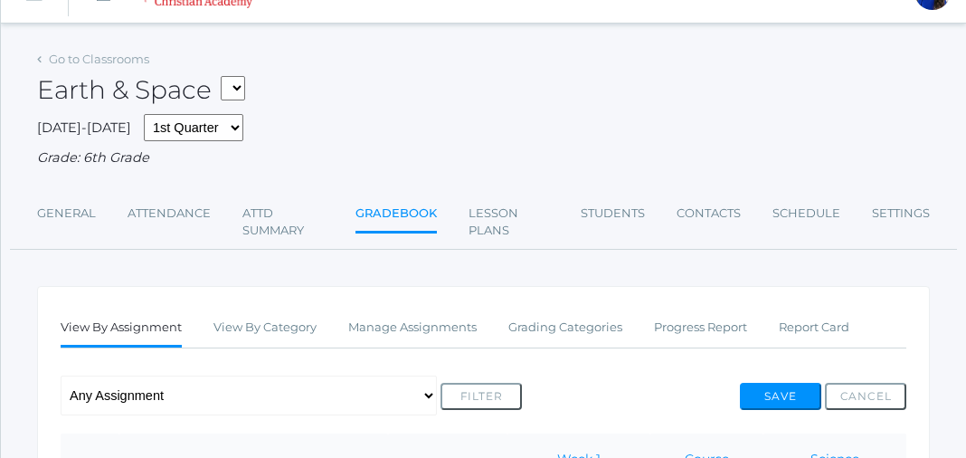
scroll to position [11, 0]
